Goal: Find contact information

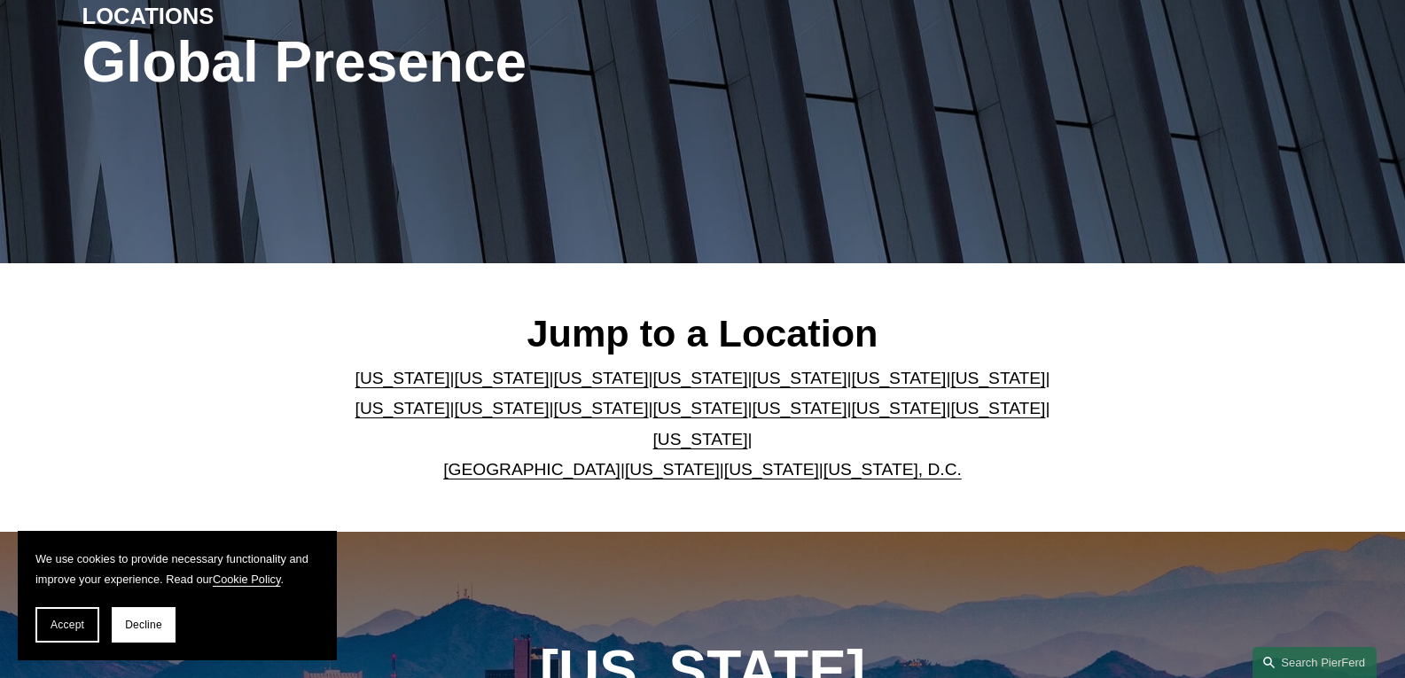
scroll to position [266, 0]
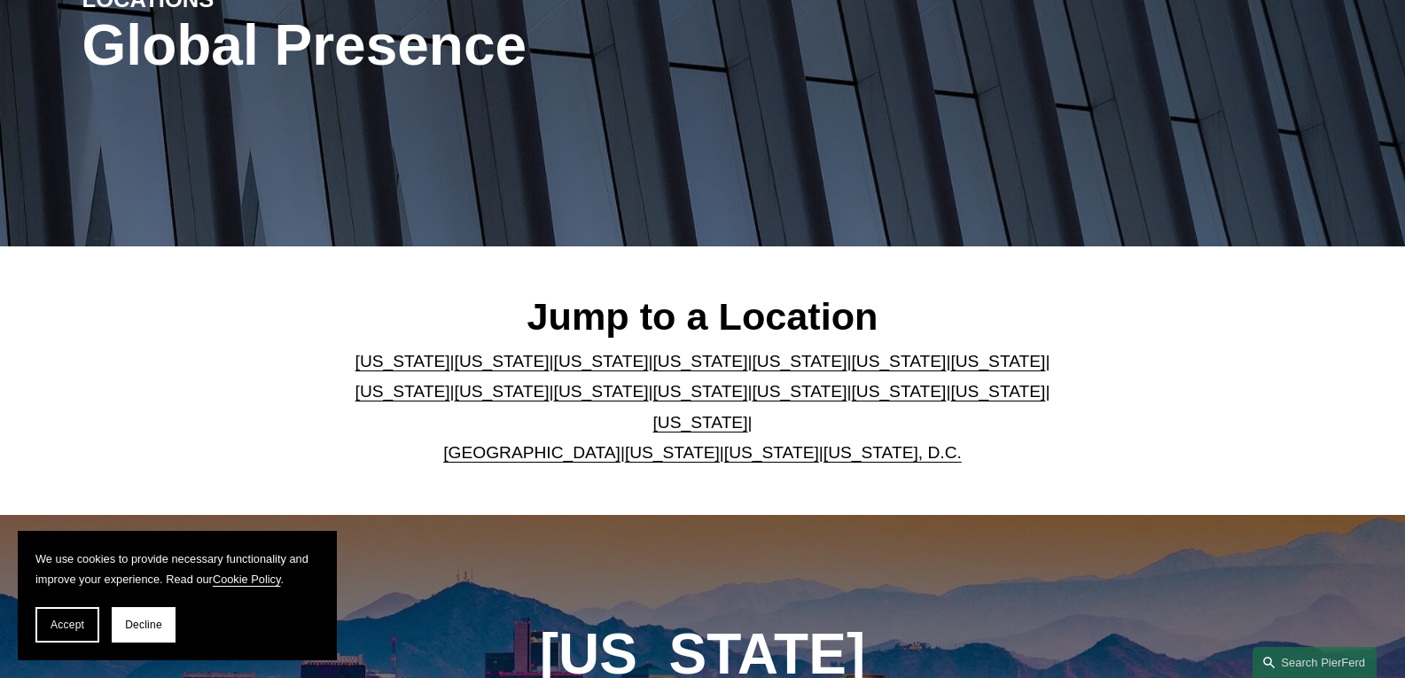
click at [714, 379] on p "[US_STATE] | [US_STATE] | [US_STATE] | [US_STATE] | [US_STATE] | [US_STATE] | […" at bounding box center [702, 408] width 724 height 122
click at [752, 369] on link "[US_STATE]" at bounding box center [799, 361] width 95 height 19
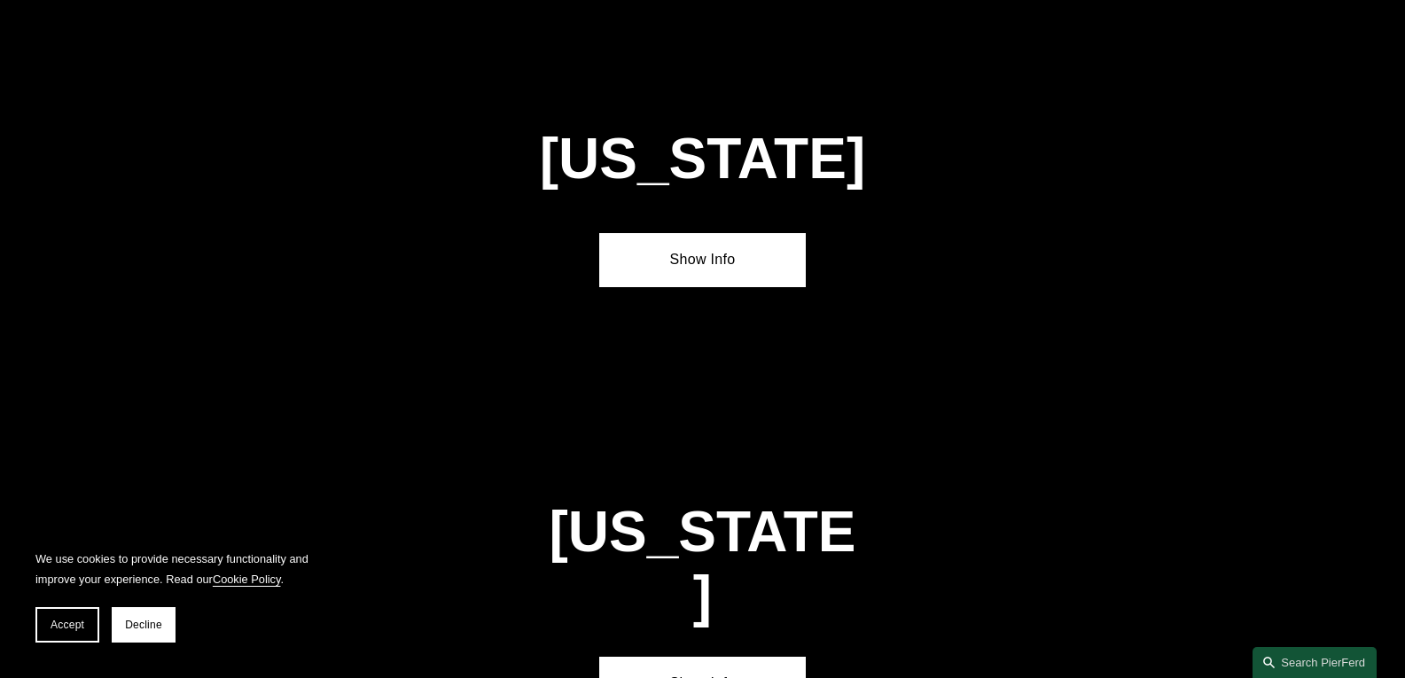
scroll to position [2262, 0]
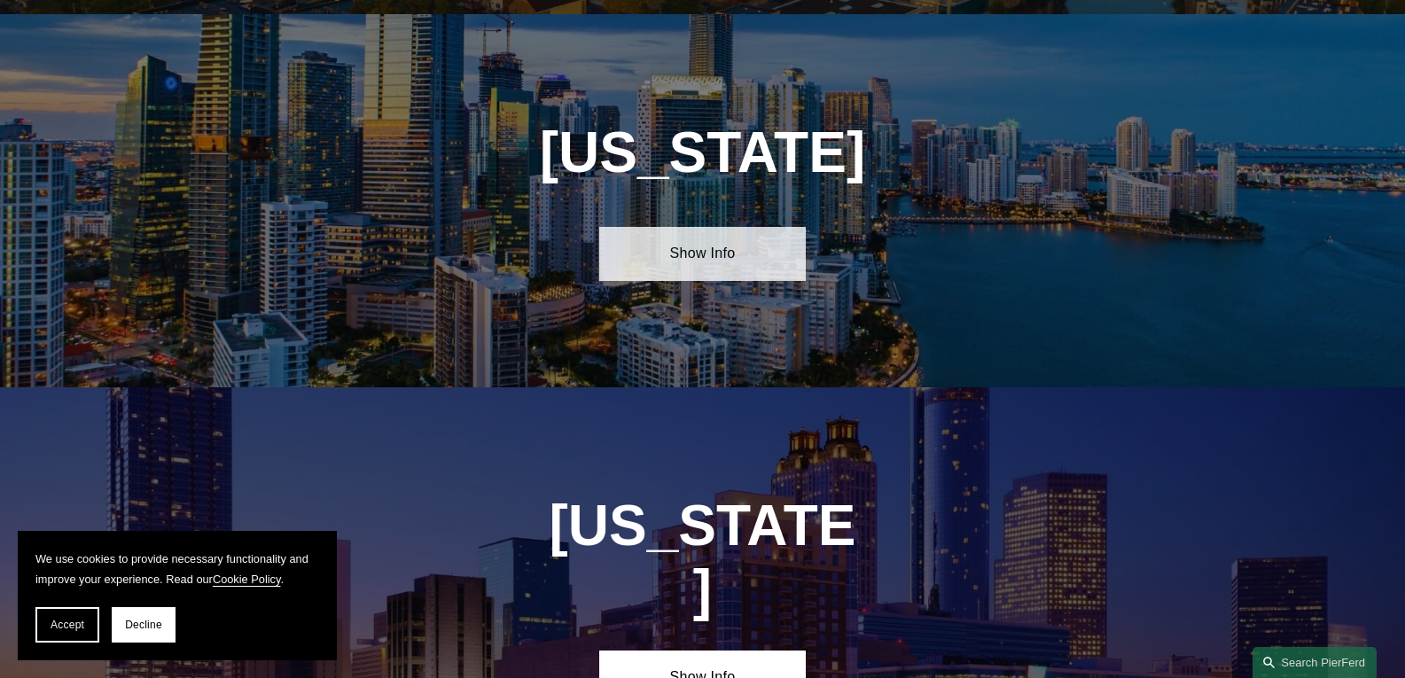
click at [747, 250] on link "Show Info" at bounding box center [702, 253] width 207 height 53
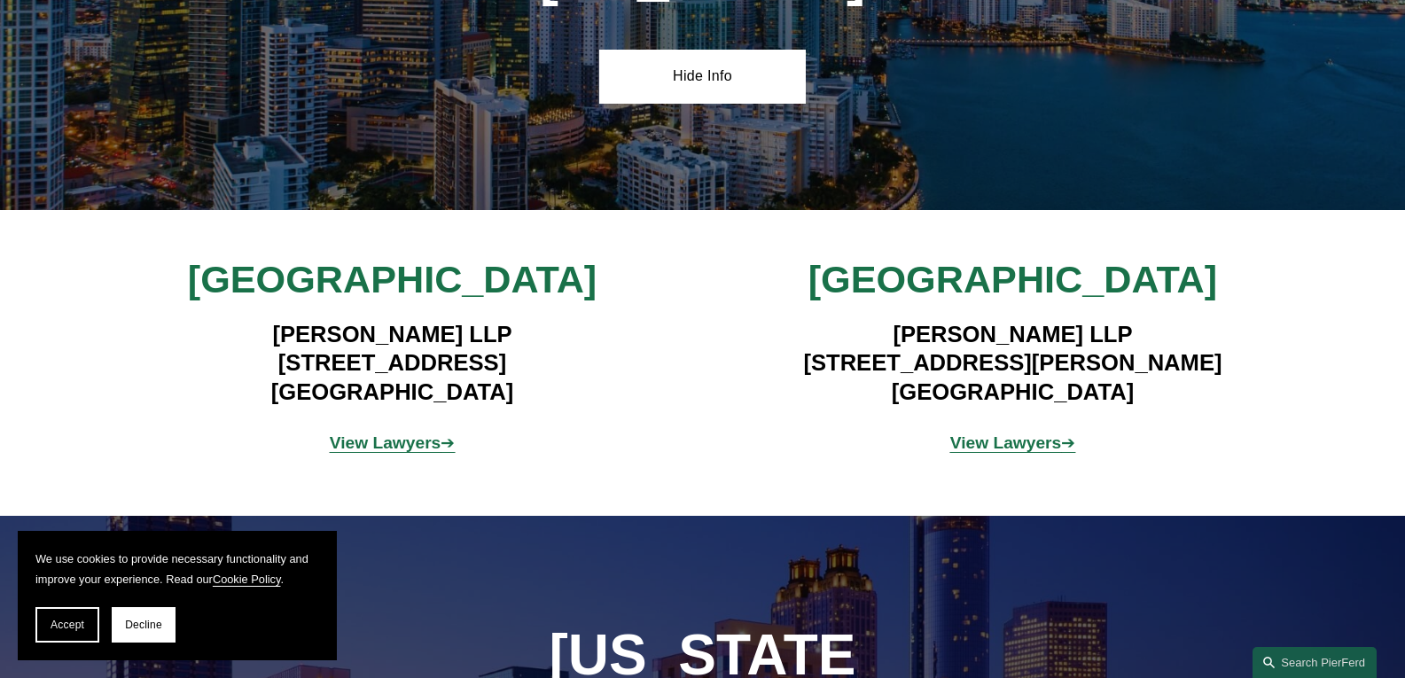
scroll to position [2528, 0]
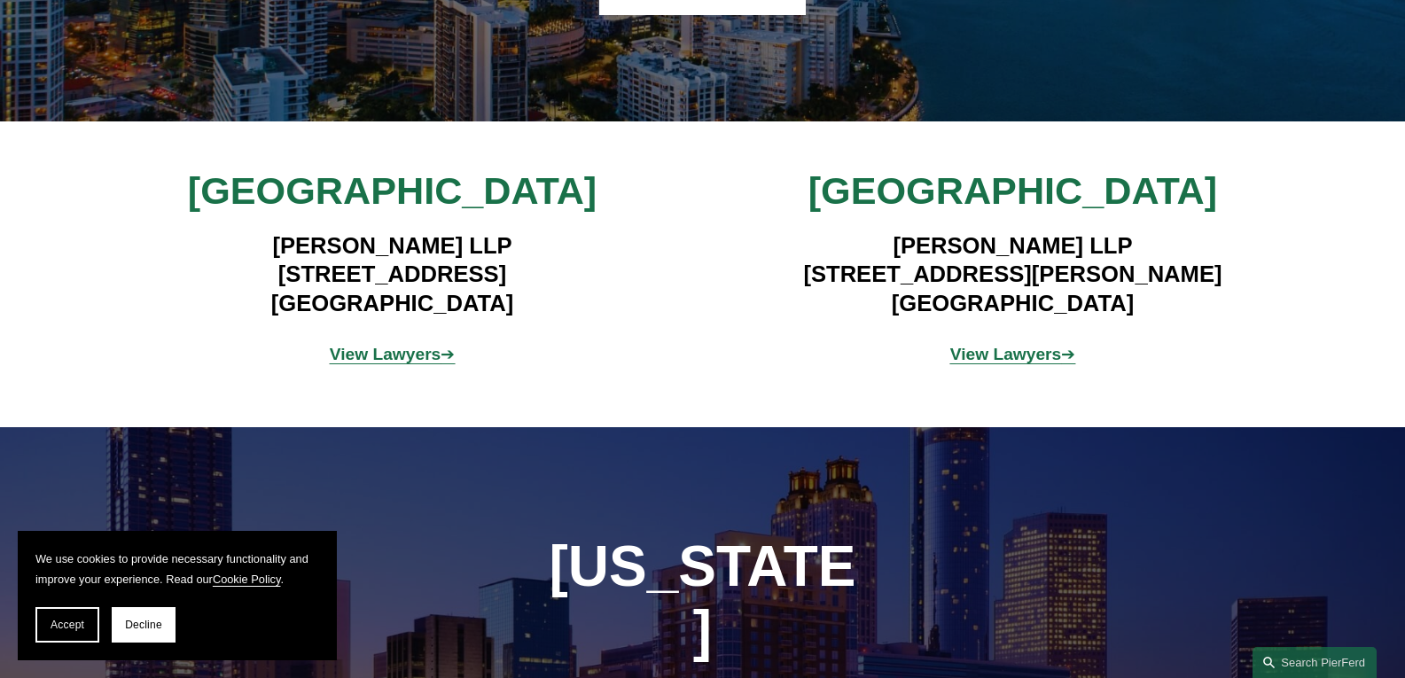
click at [392, 348] on strong "View Lawyers" at bounding box center [386, 354] width 112 height 19
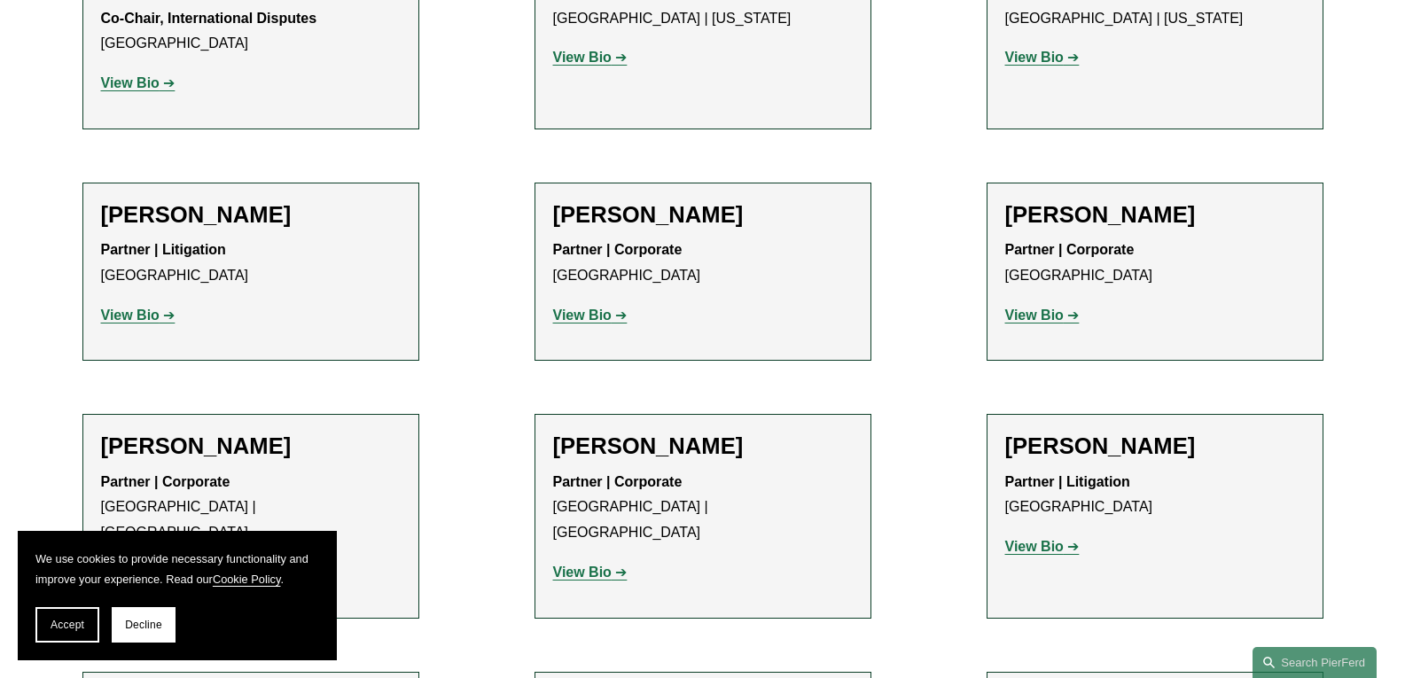
scroll to position [887, 0]
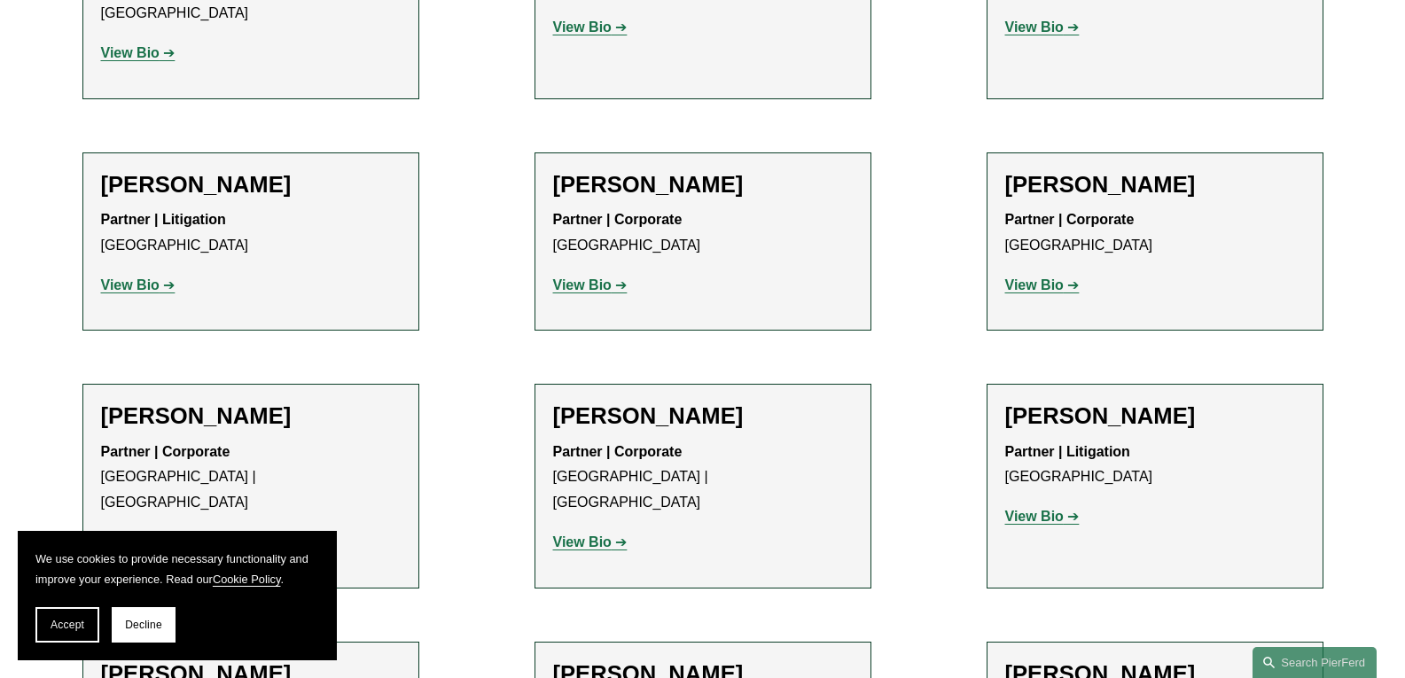
click at [145, 292] on strong "View Bio" at bounding box center [130, 285] width 59 height 15
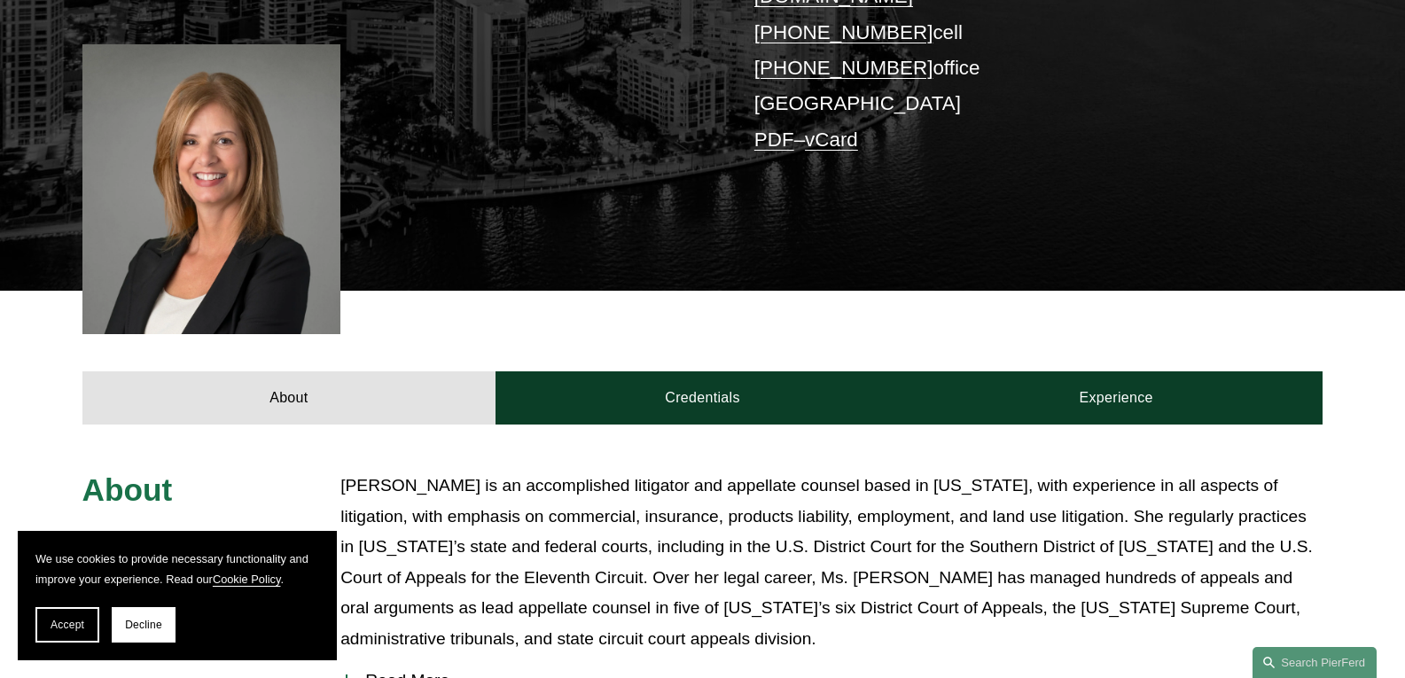
scroll to position [355, 0]
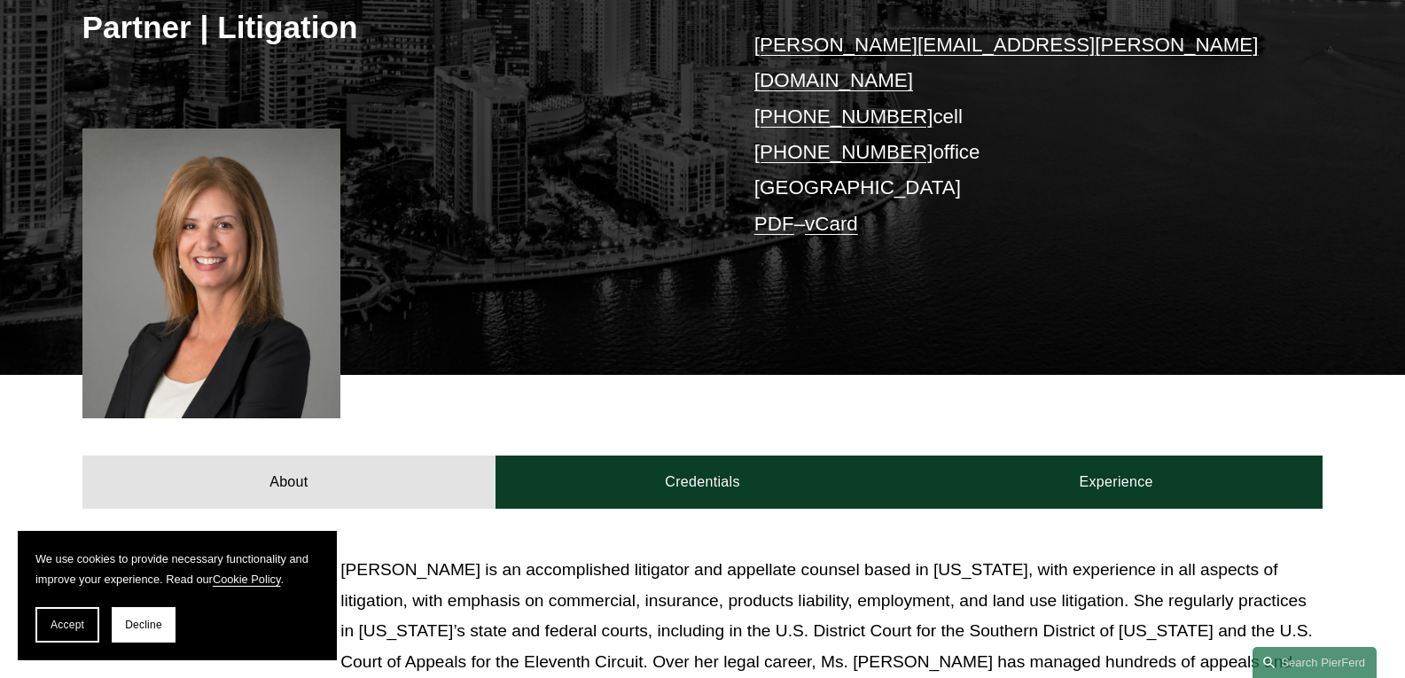
click at [858, 213] on link "vCard" at bounding box center [831, 224] width 53 height 22
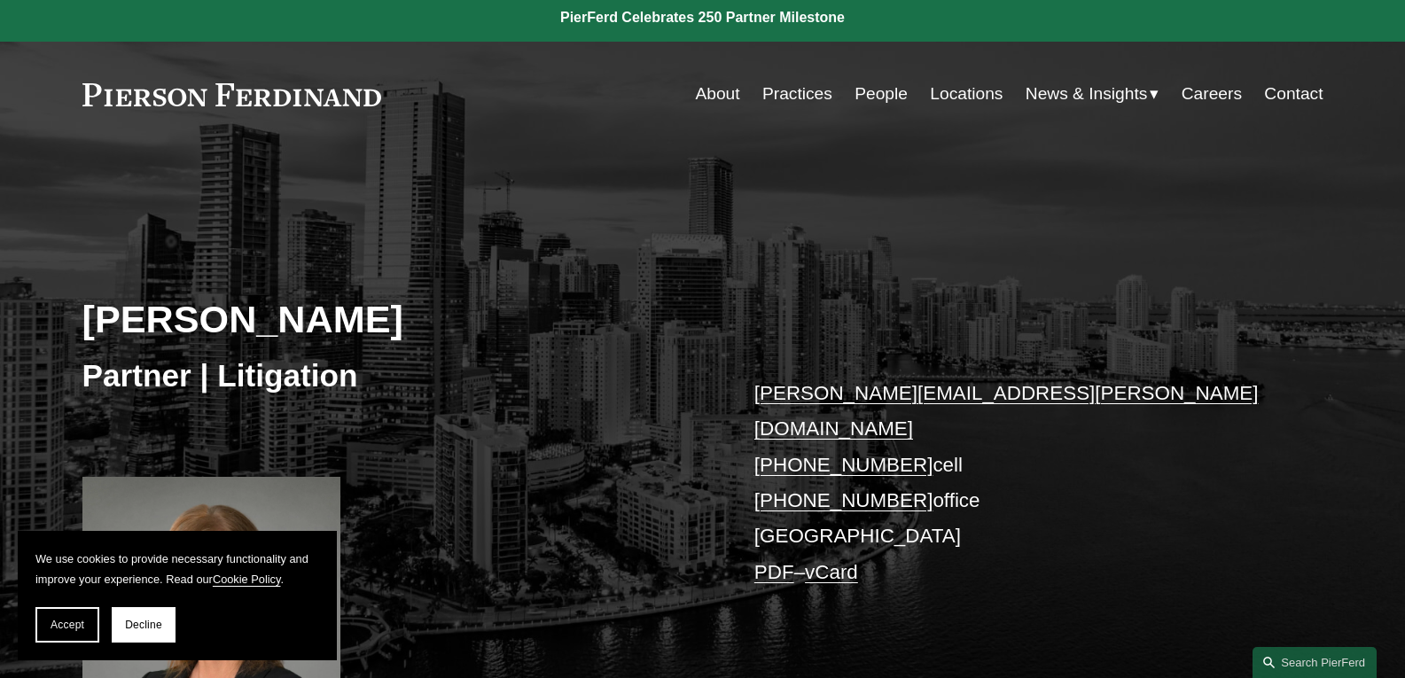
scroll to position [0, 0]
